Goal: Task Accomplishment & Management: Manage account settings

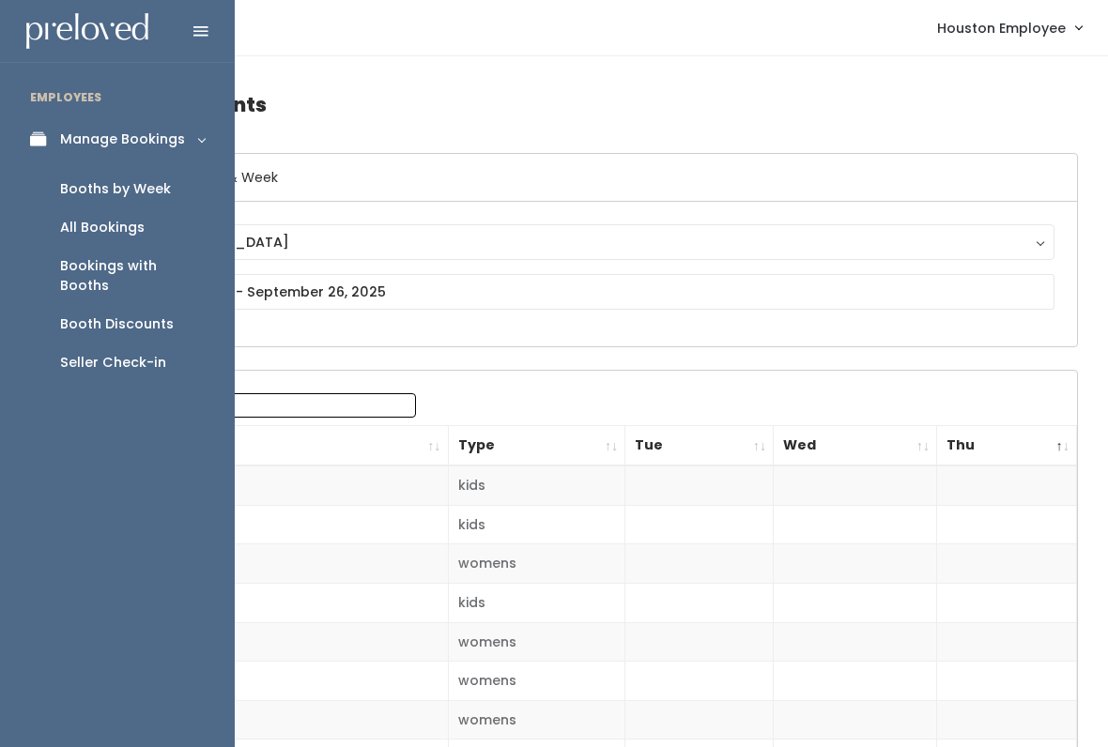
click at [46, 142] on icon at bounding box center [43, 139] width 26 height 16
click at [184, 134] on link "Manage Bookings" at bounding box center [117, 139] width 235 height 42
click at [170, 194] on link "Booths by Week" at bounding box center [117, 189] width 235 height 38
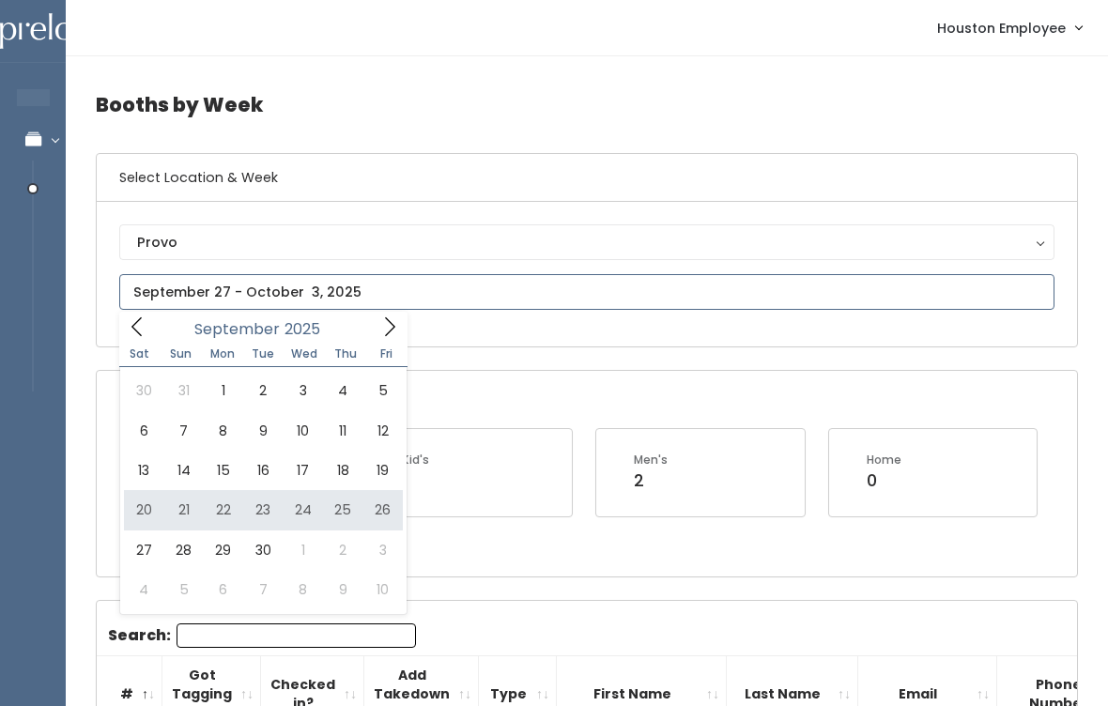
type input "[DATE] to [DATE]"
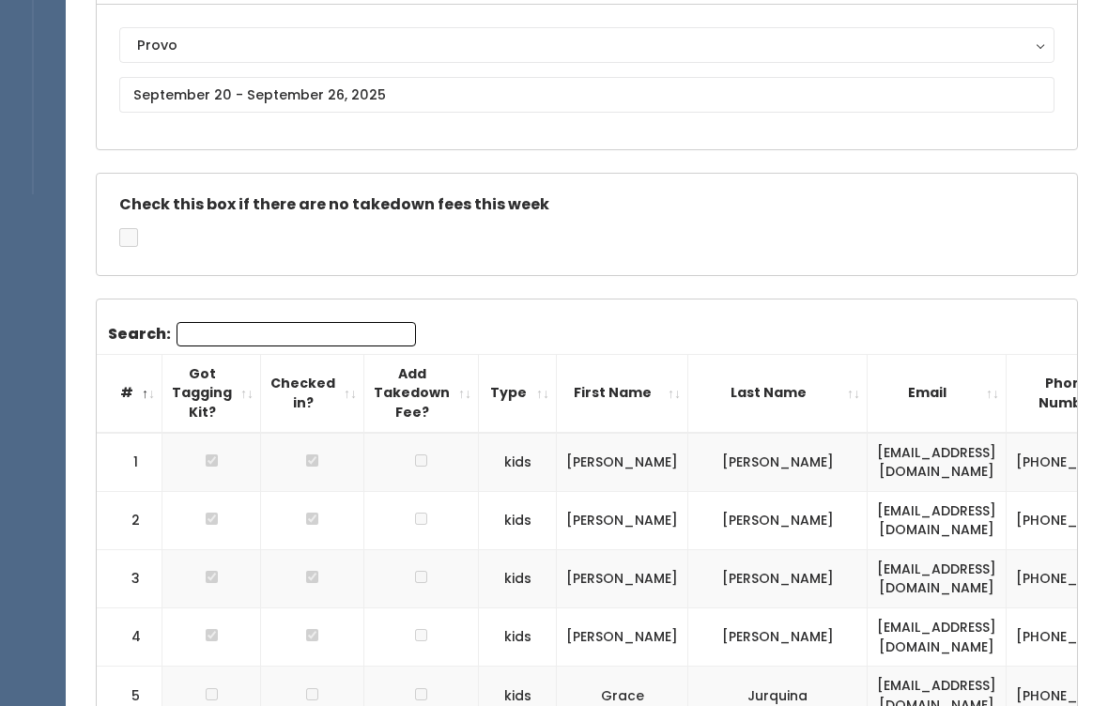
scroll to position [178, 0]
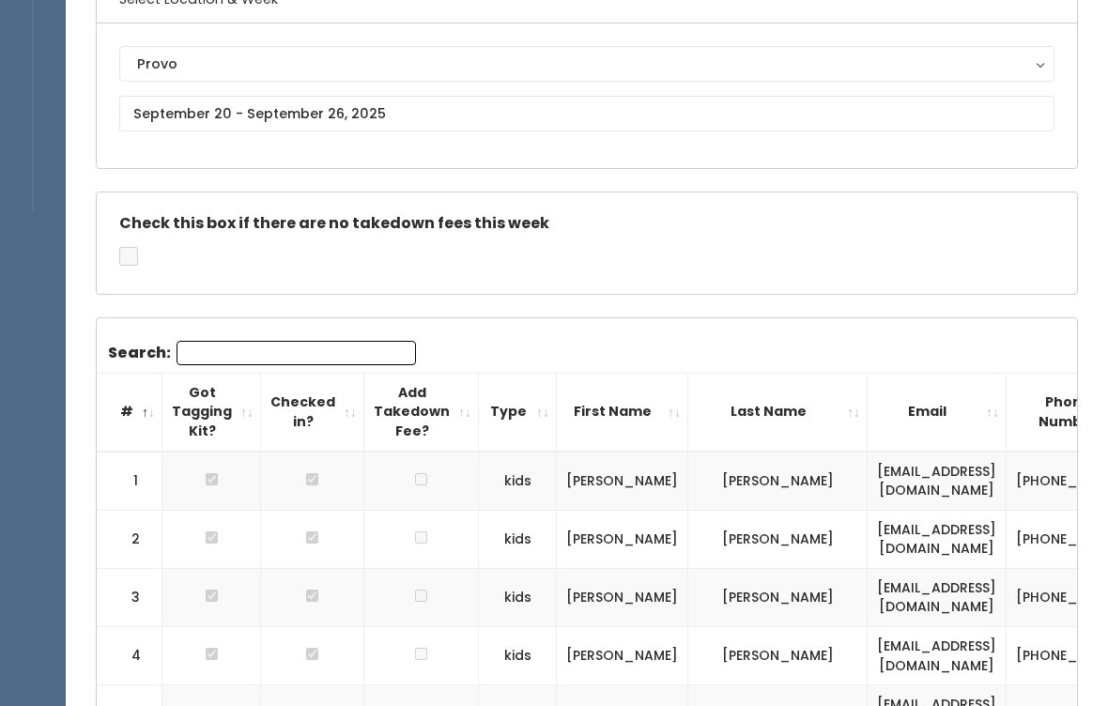
click at [572, 62] on div "Provo" at bounding box center [586, 64] width 899 height 21
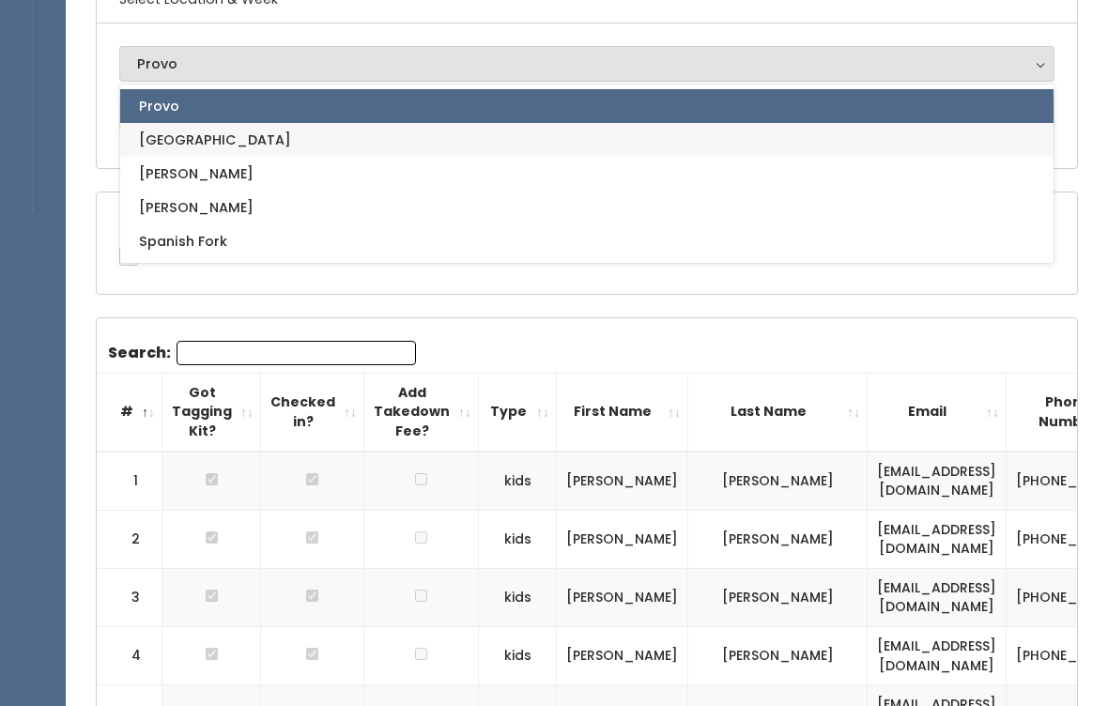
click at [285, 145] on link "[GEOGRAPHIC_DATA]" at bounding box center [586, 140] width 933 height 34
select select "5"
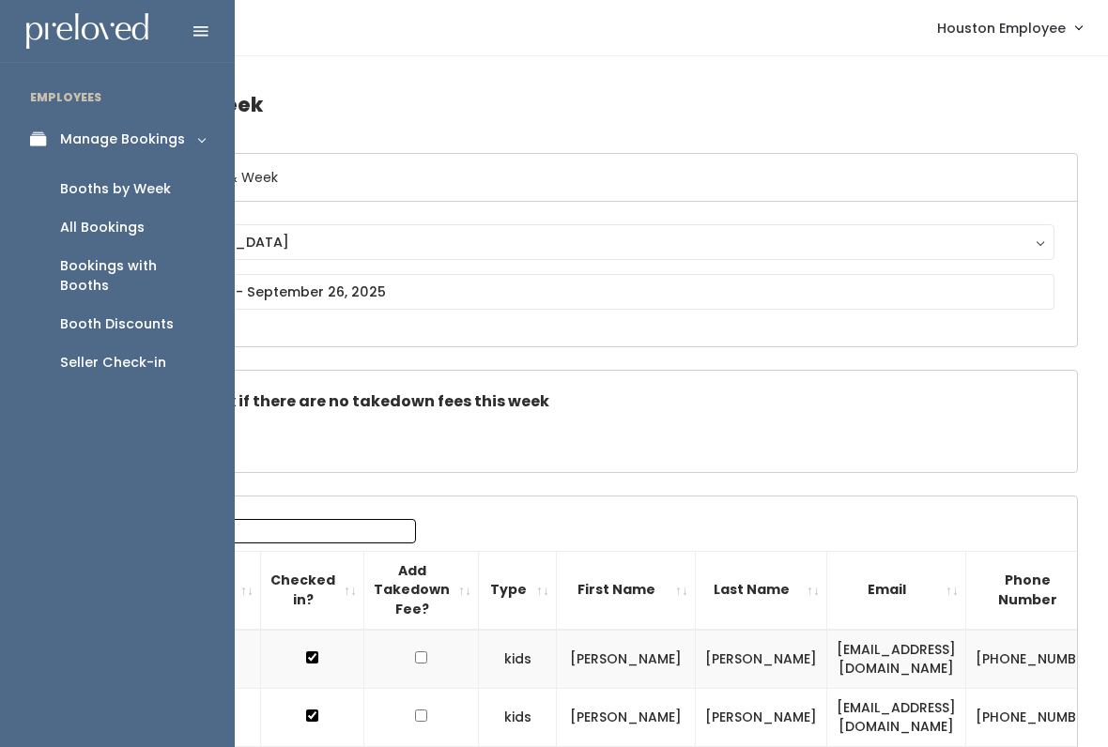
click at [131, 314] on div "Booth Discounts" at bounding box center [117, 324] width 114 height 20
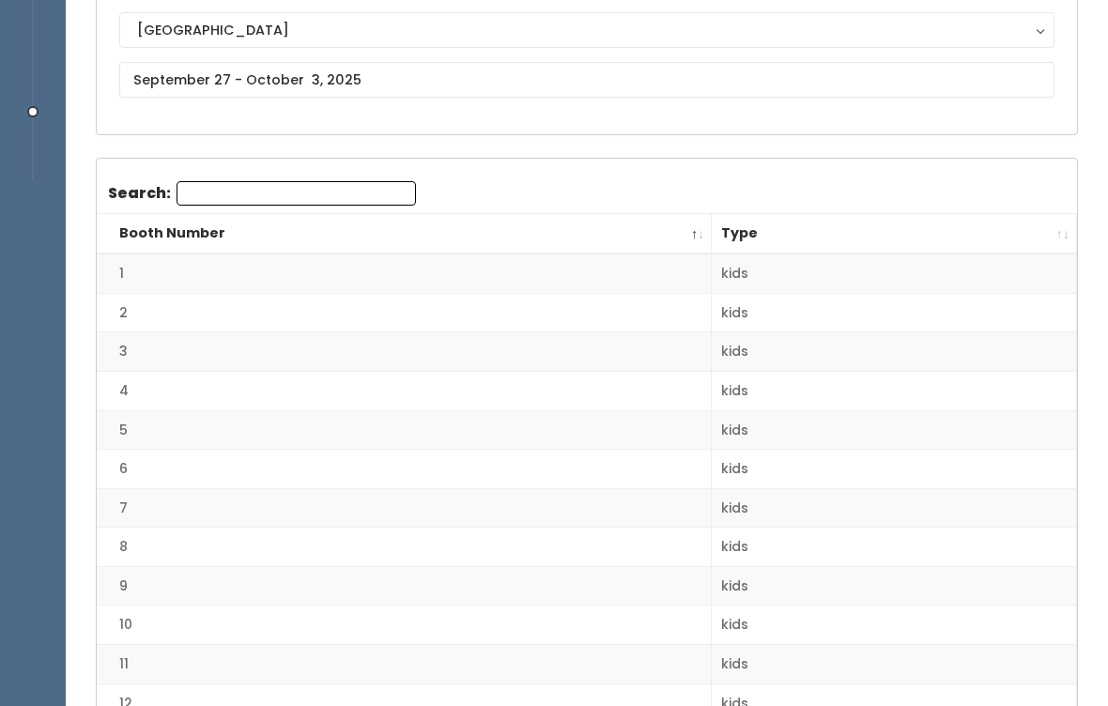
scroll to position [210, 0]
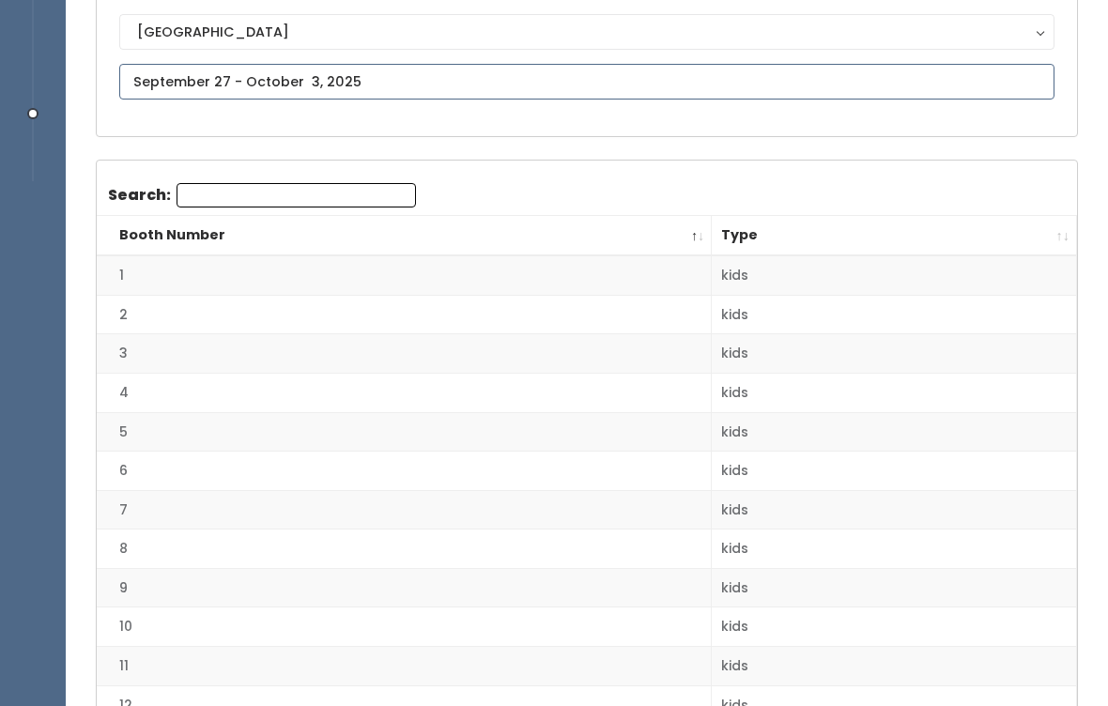
click at [361, 83] on input "text" at bounding box center [586, 82] width 935 height 36
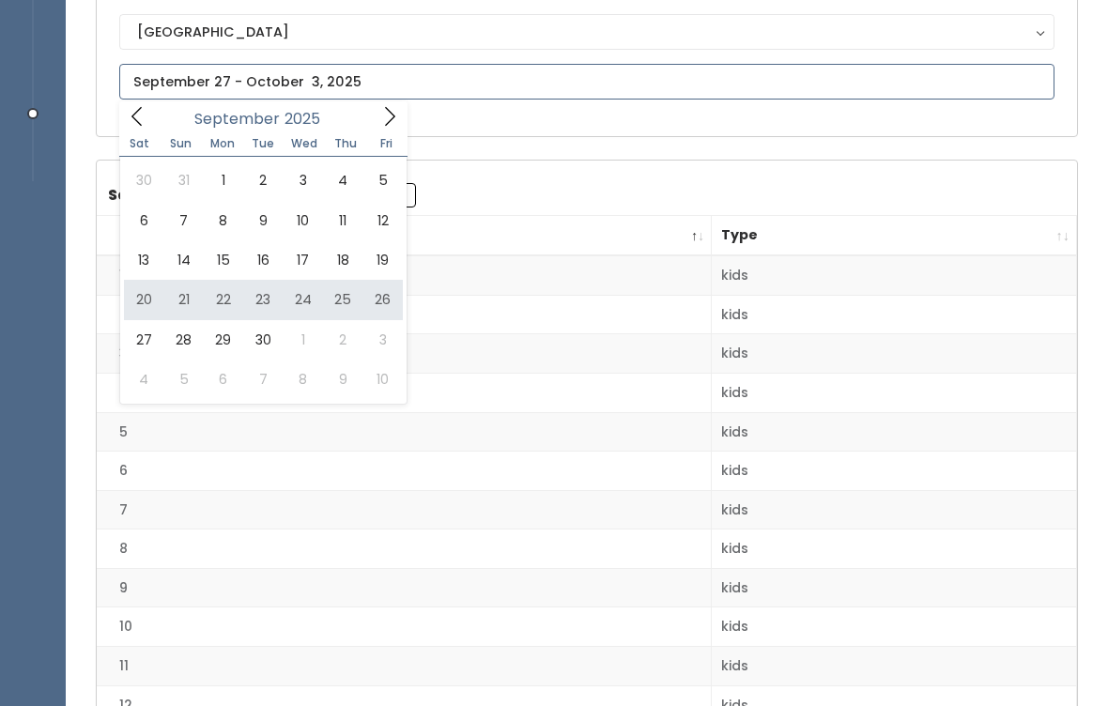
type input "[DATE] to [DATE]"
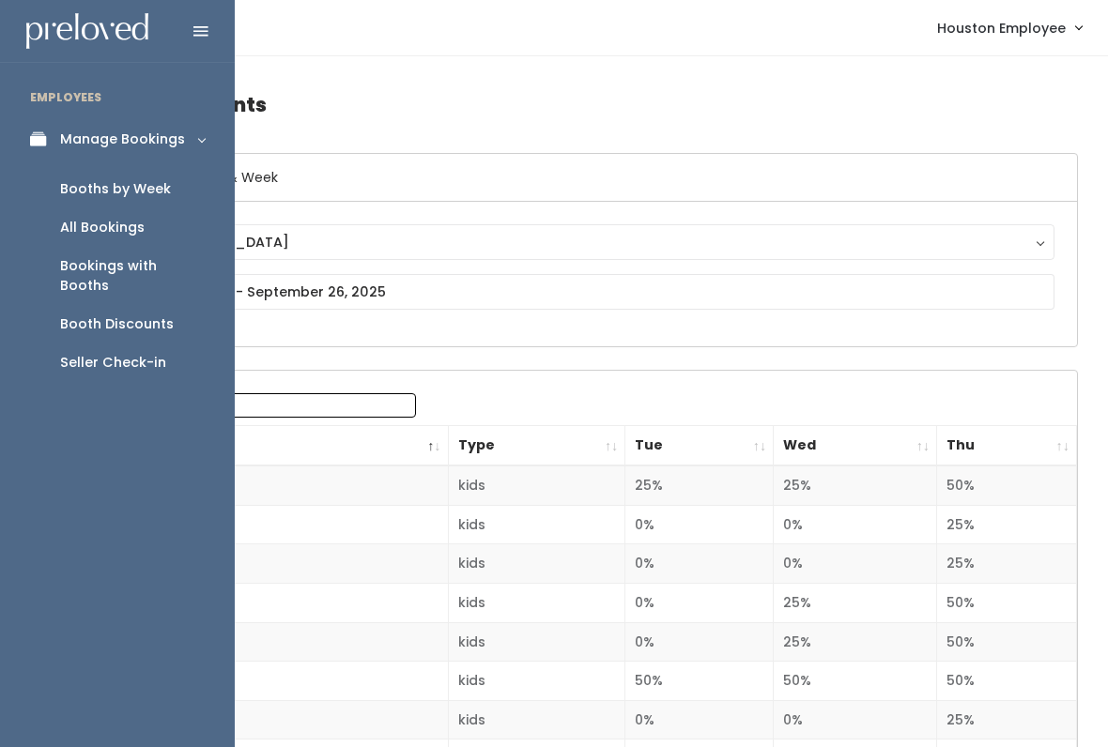
click at [92, 185] on div "Booths by Week" at bounding box center [115, 189] width 111 height 20
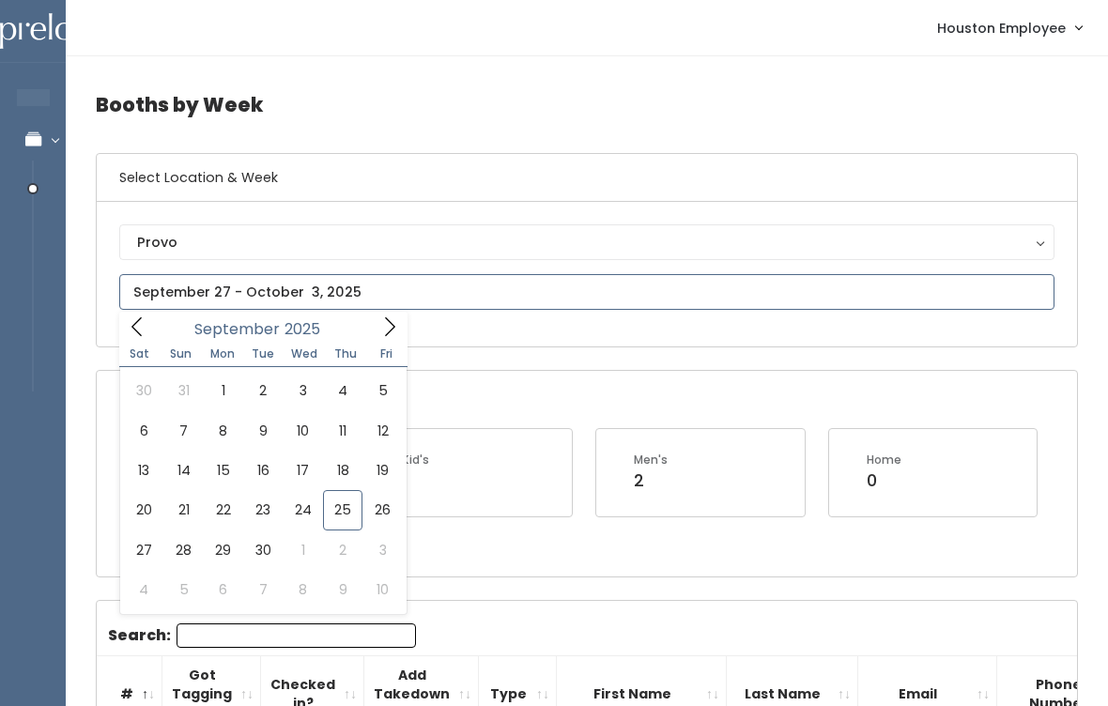
type input "September 20 to September 26"
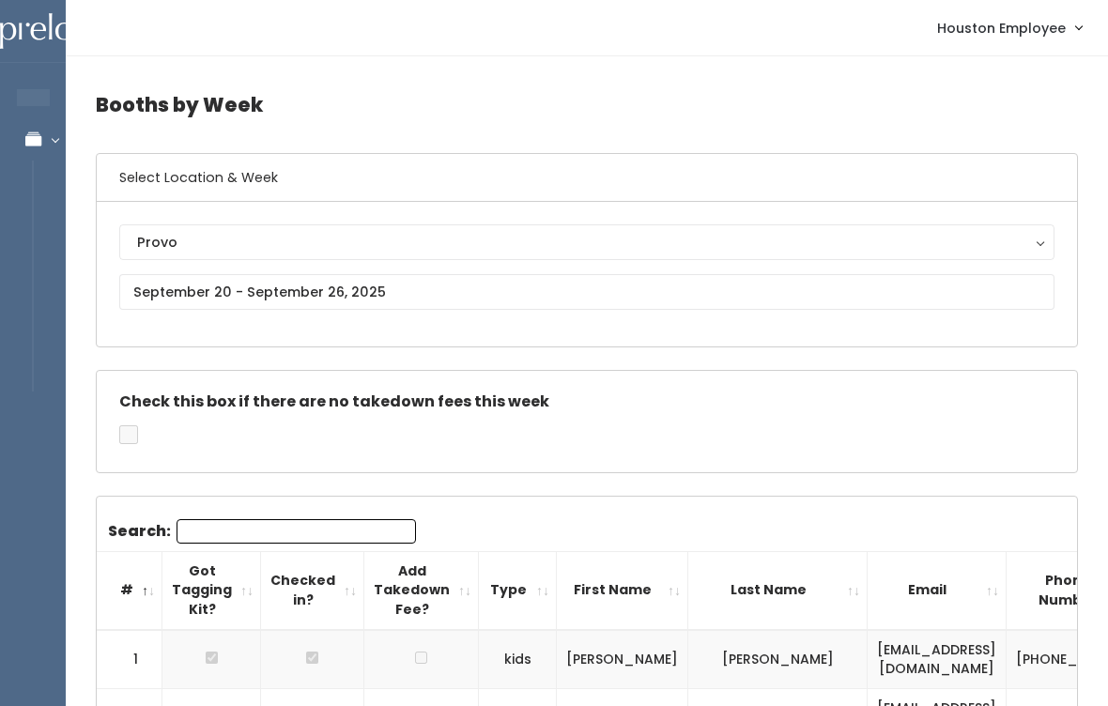
click at [167, 244] on div "Provo" at bounding box center [586, 242] width 899 height 21
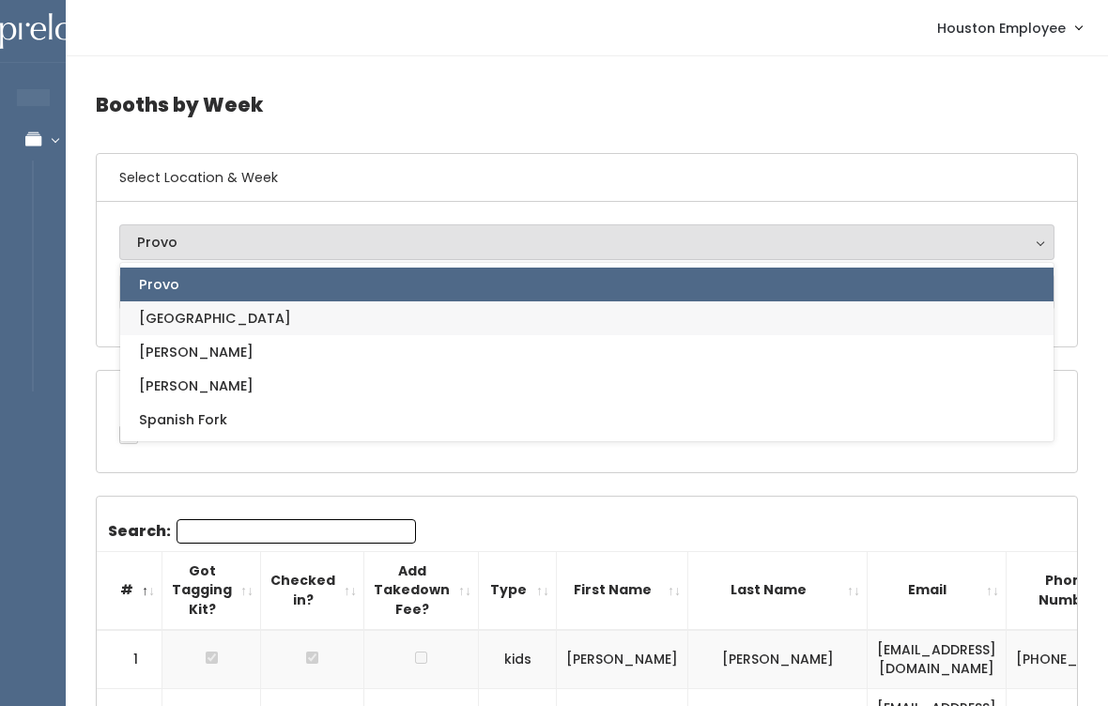
click at [154, 314] on span "[GEOGRAPHIC_DATA]" at bounding box center [215, 318] width 152 height 21
select select "5"
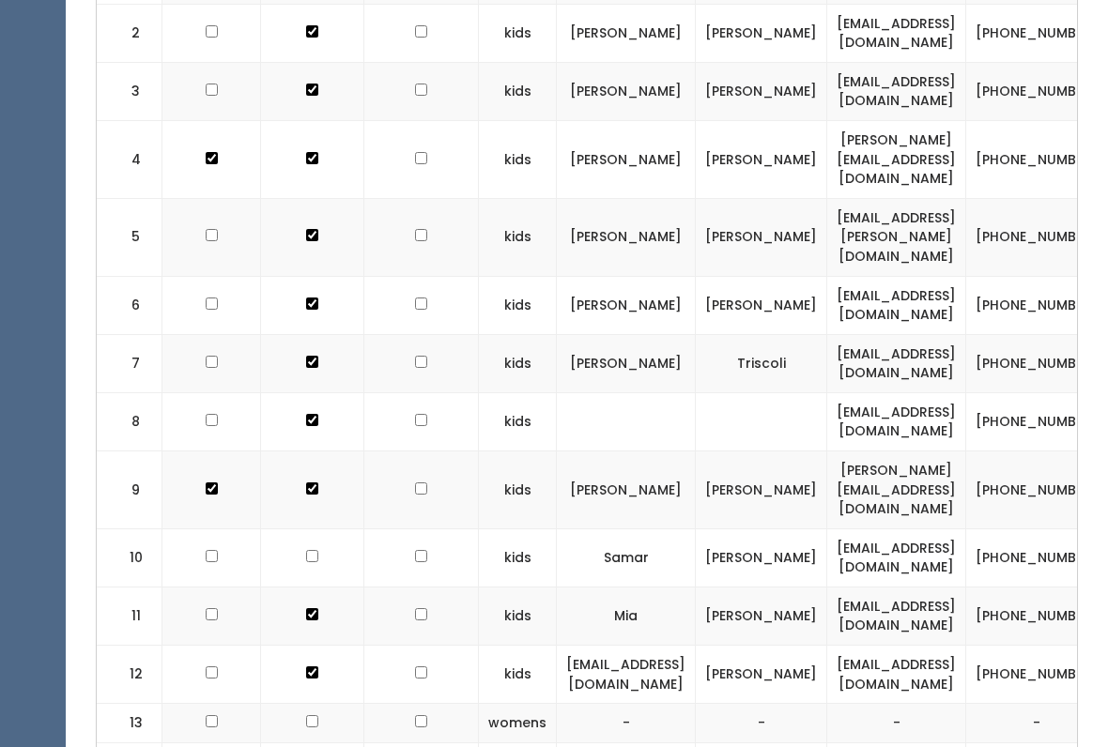
scroll to position [684, 0]
